Goal: Ask a question

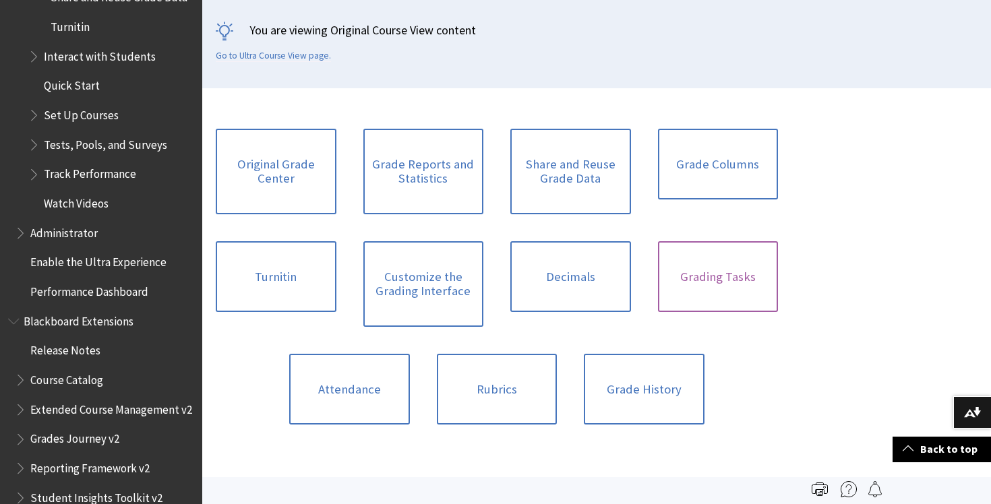
scroll to position [236, 0]
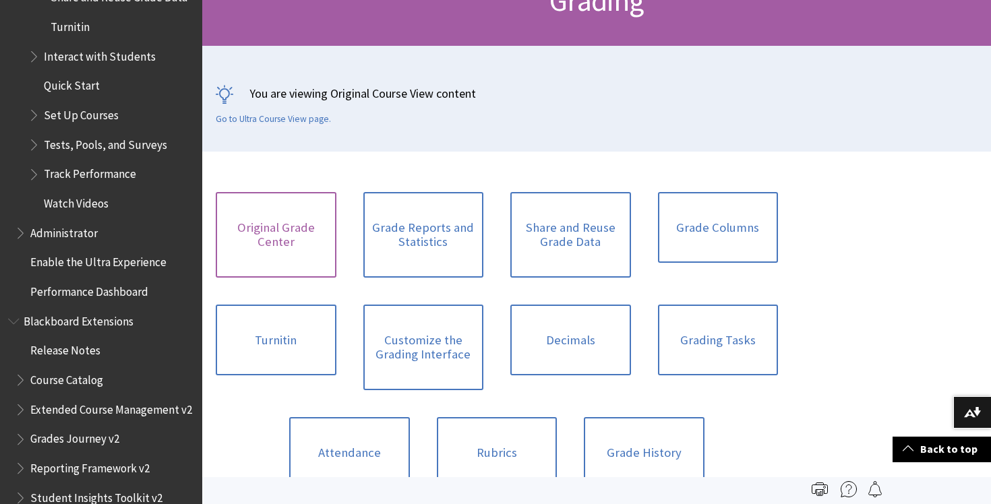
click at [274, 230] on link "Original Grade Center" at bounding box center [276, 235] width 121 height 86
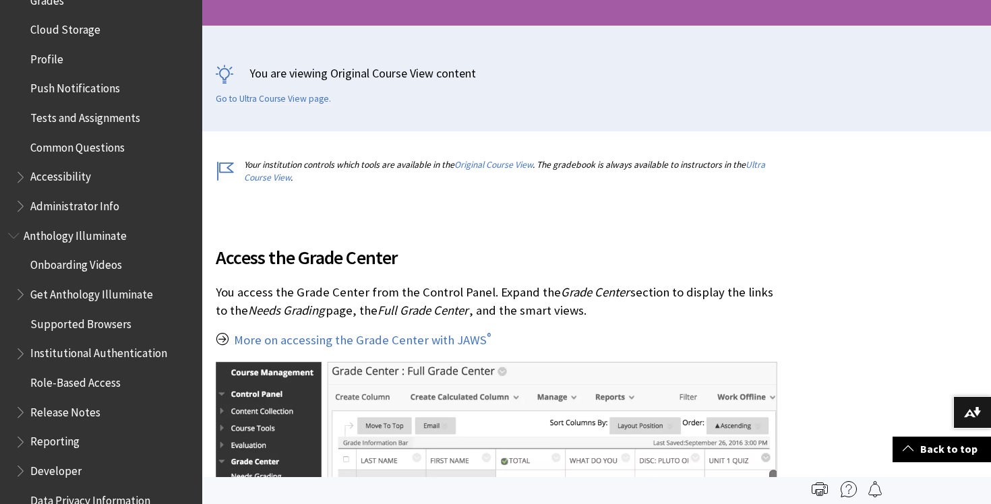
scroll to position [603, 0]
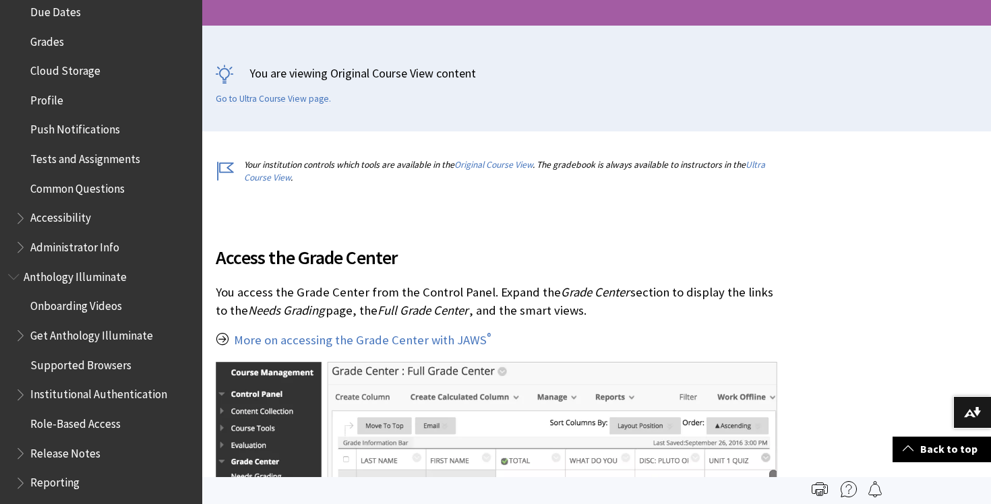
click at [60, 213] on span "Accessibility" at bounding box center [60, 216] width 61 height 18
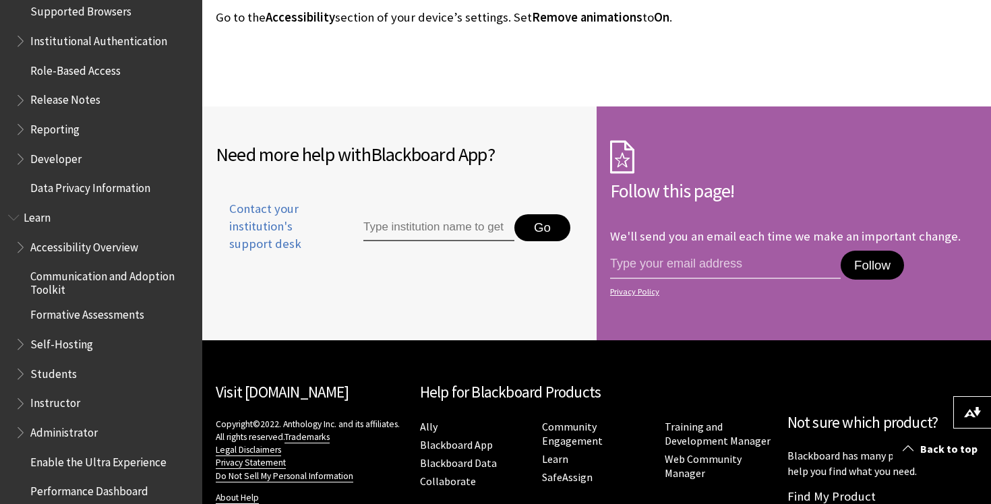
scroll to position [990, 0]
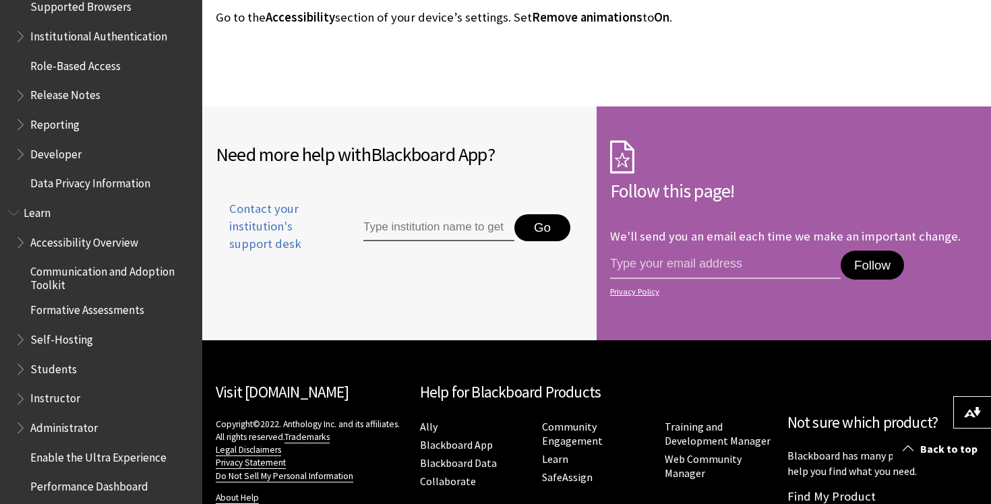
click at [55, 368] on span "Students" at bounding box center [53, 367] width 47 height 18
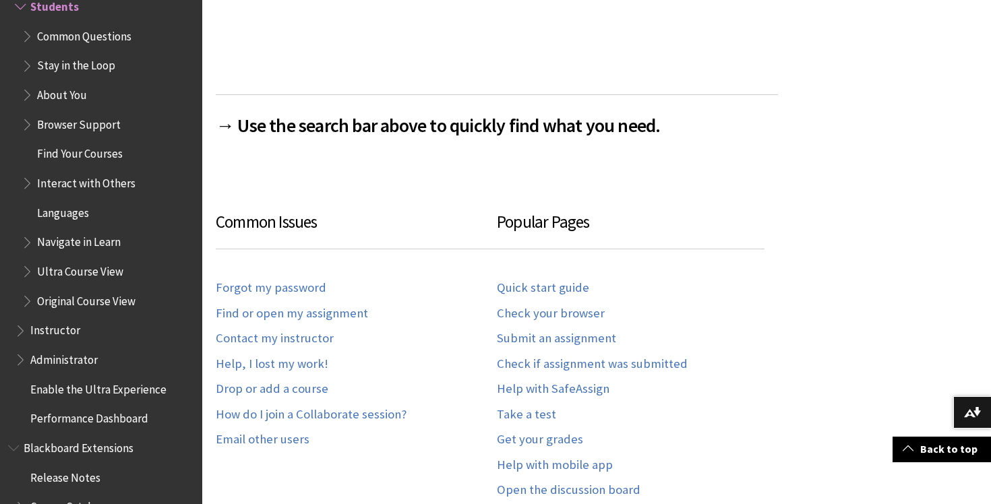
scroll to position [1336, 0]
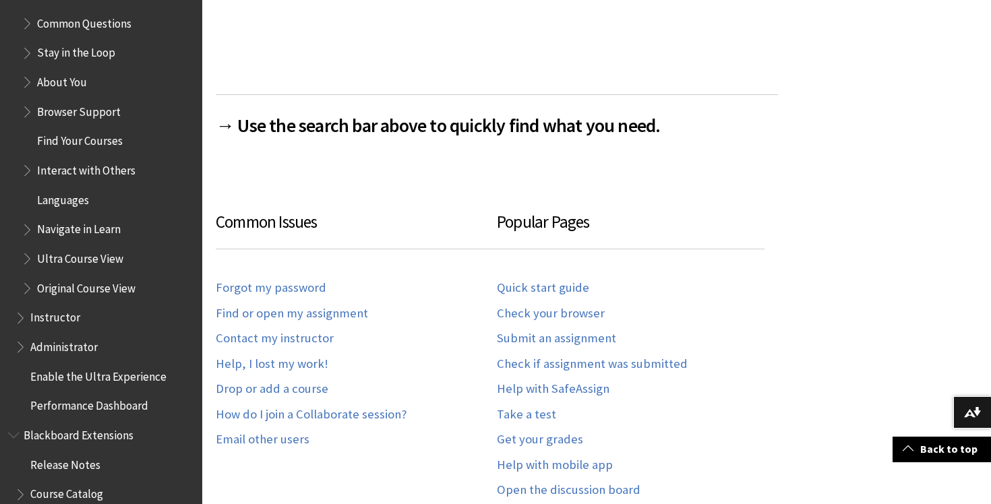
click at [53, 309] on span "Instructor" at bounding box center [55, 316] width 50 height 18
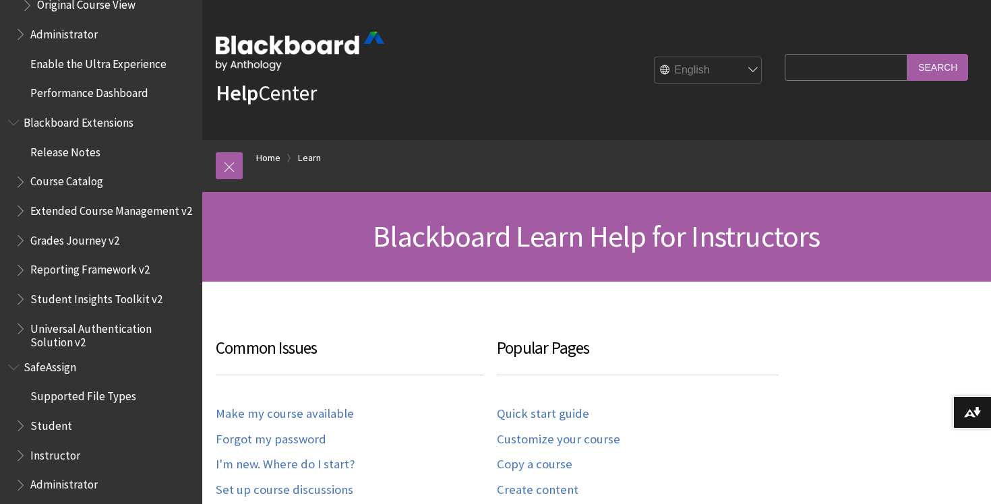
scroll to position [1694, 0]
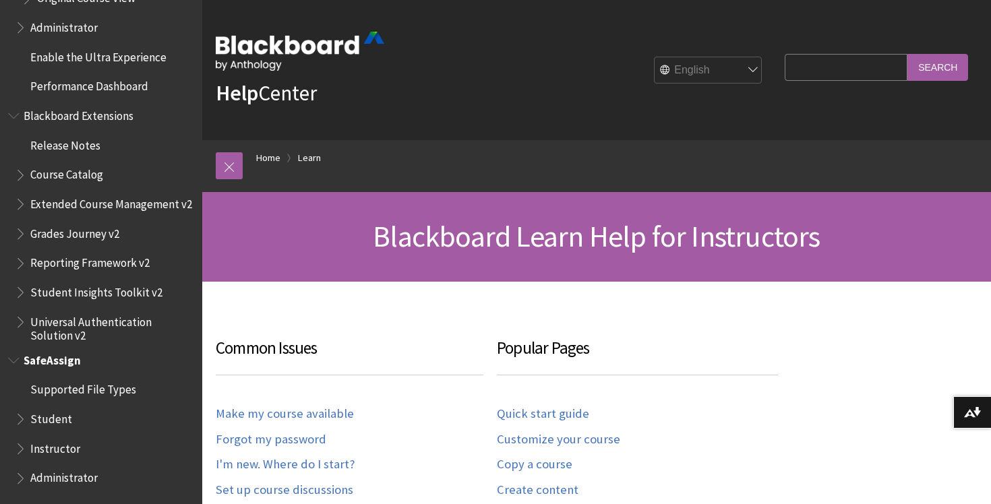
click at [17, 472] on span "Book outline for Blackboard SafeAssign" at bounding box center [22, 475] width 14 height 17
click at [61, 476] on span "Administrator" at bounding box center [63, 476] width 67 height 18
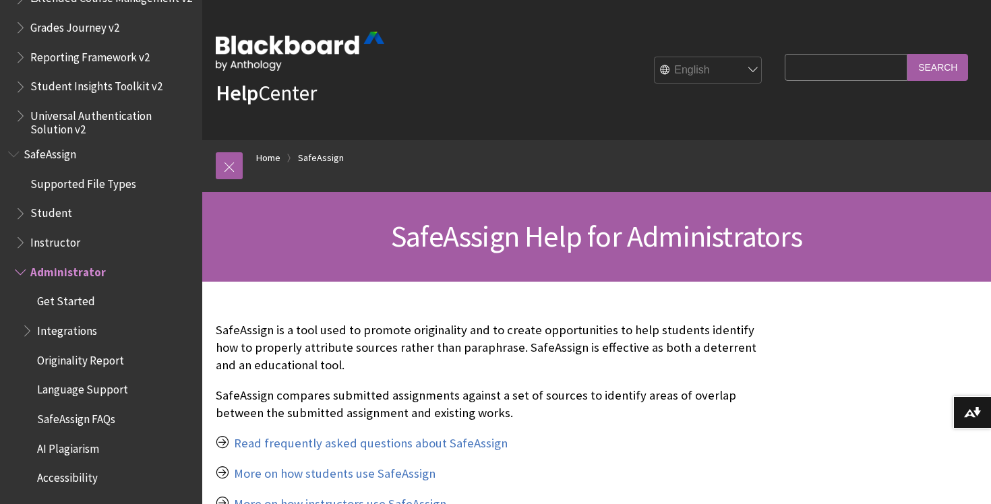
scroll to position [146, 0]
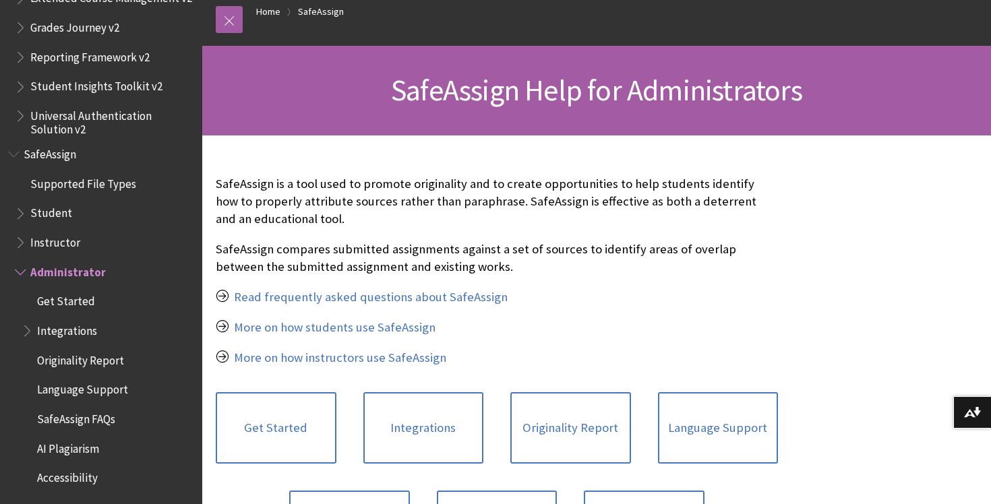
click at [50, 239] on span "Instructor" at bounding box center [55, 240] width 50 height 18
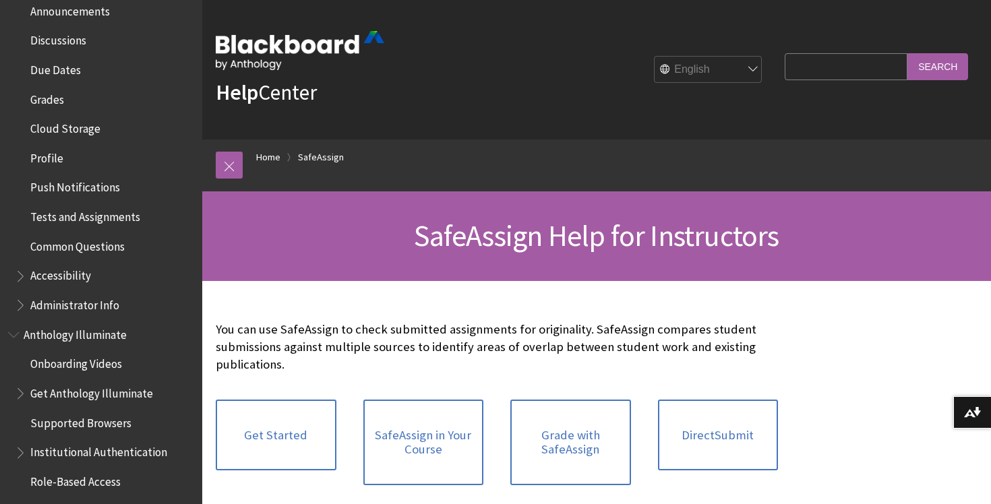
scroll to position [456, 0]
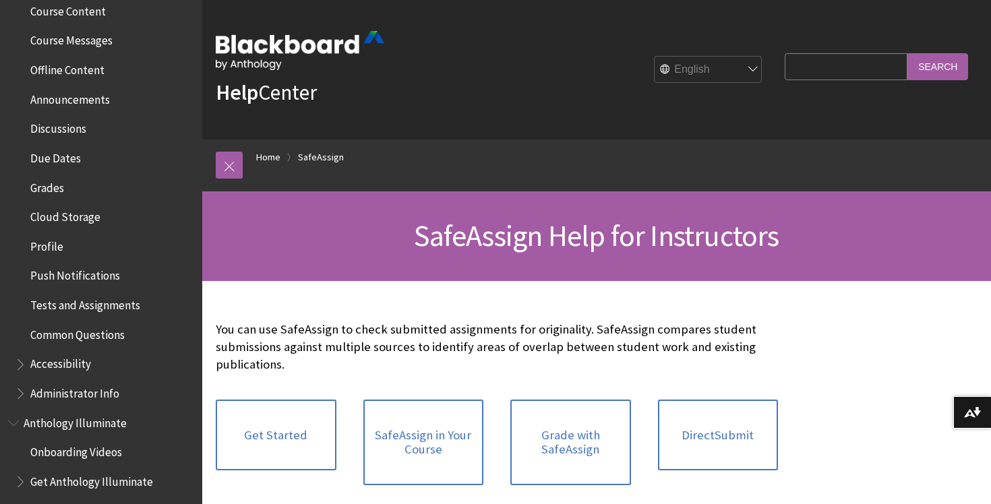
click at [840, 61] on input "Search Query" at bounding box center [846, 66] width 123 height 26
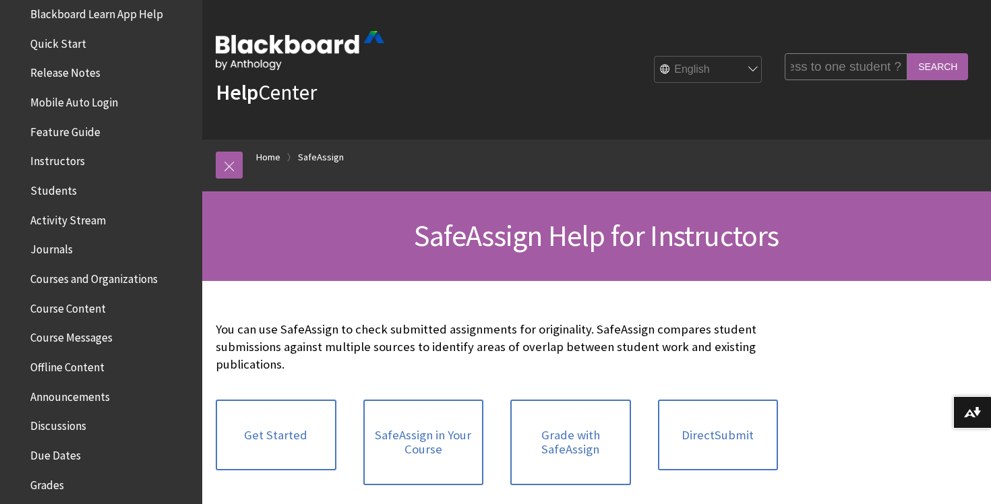
scroll to position [0, 58]
type input "give access to one student ?"
click at [907, 53] on input "Search" at bounding box center [937, 66] width 61 height 26
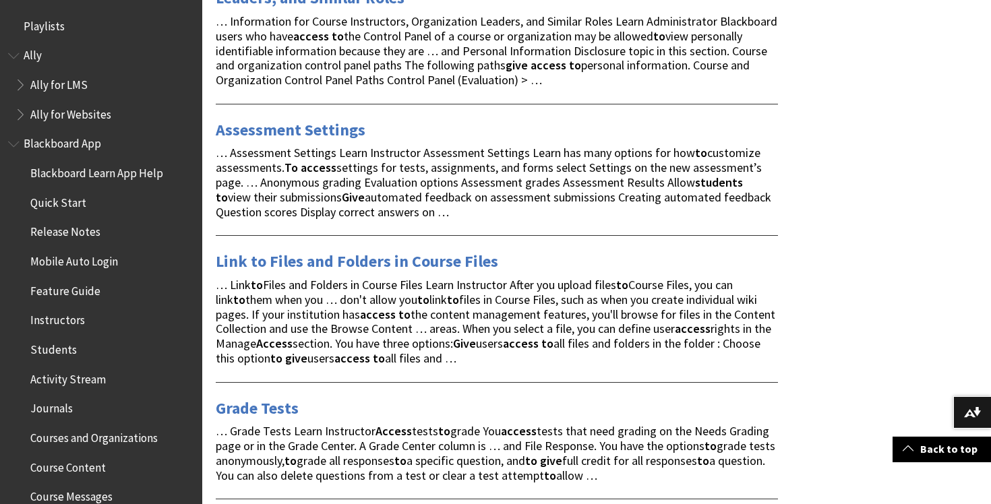
scroll to position [1004, 0]
